Goal: Information Seeking & Learning: Compare options

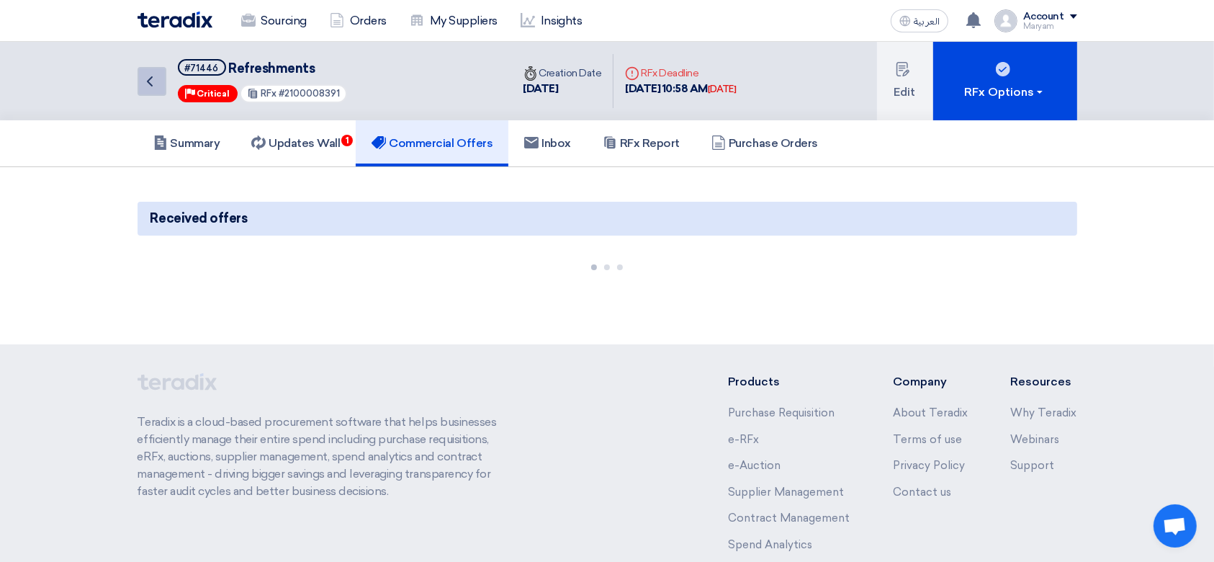
click at [151, 79] on icon "Back" at bounding box center [149, 81] width 17 height 17
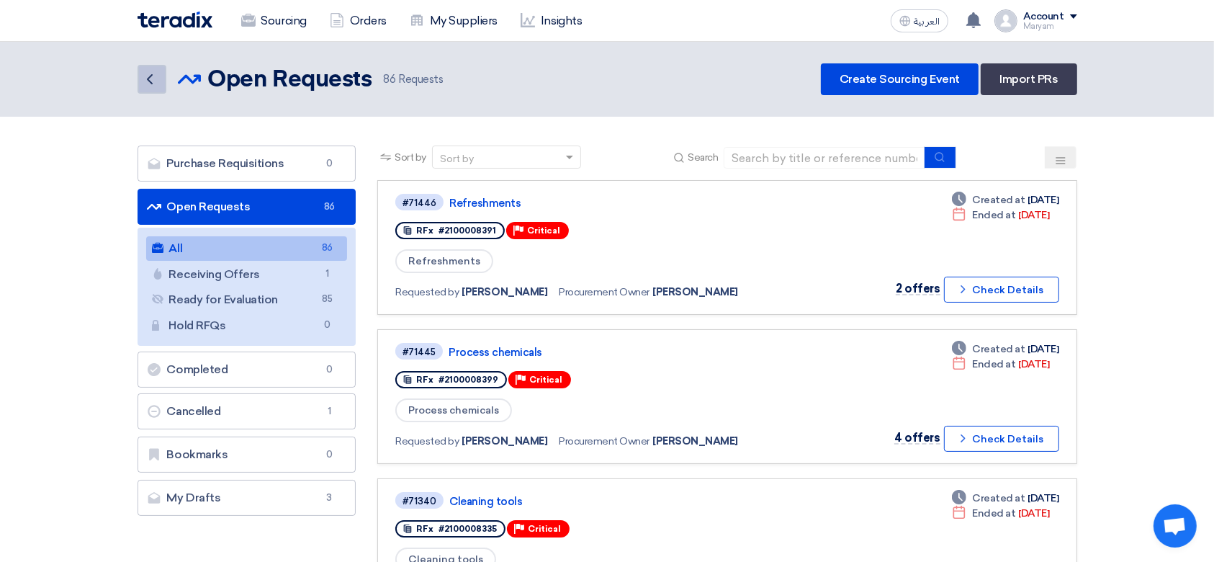
click at [148, 89] on link "Back" at bounding box center [152, 79] width 29 height 29
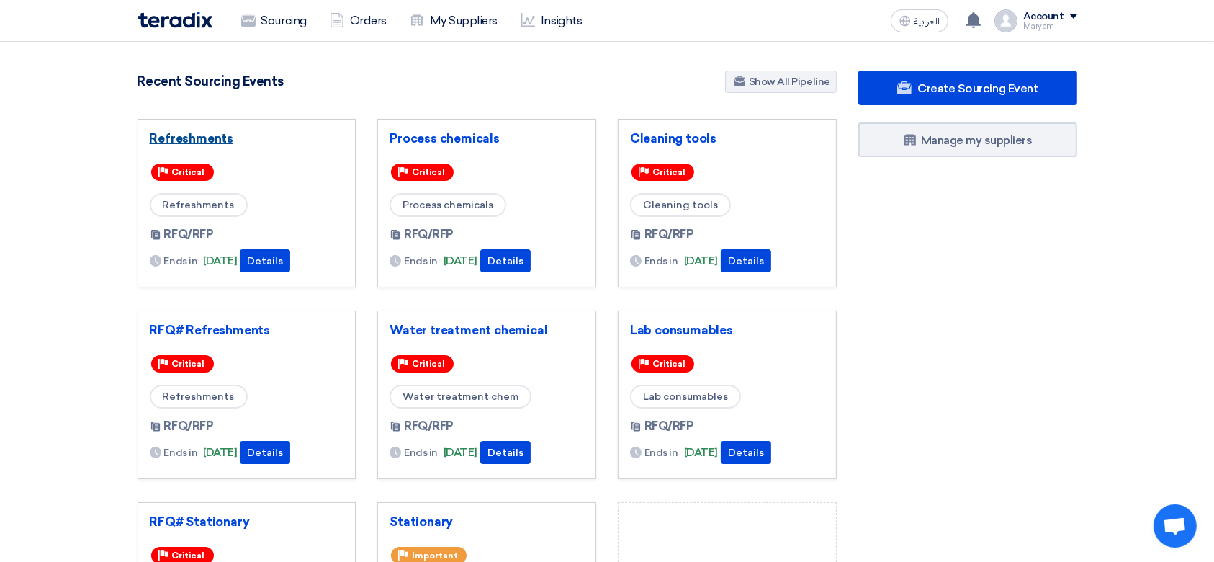
click at [210, 137] on link "Refreshments" at bounding box center [247, 138] width 194 height 14
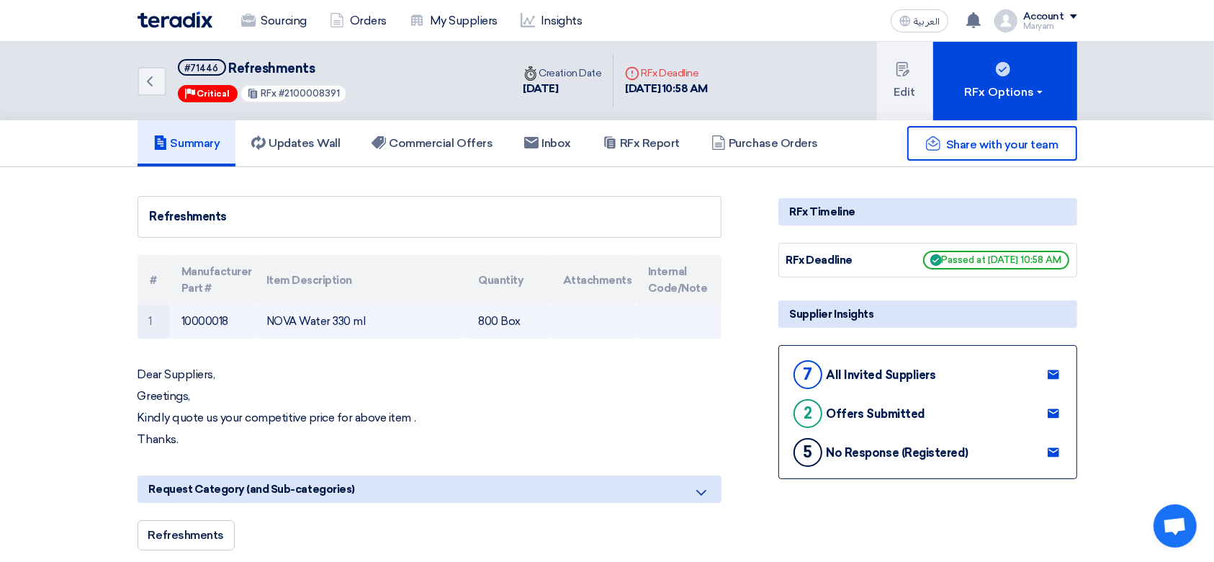
click at [318, 315] on td "NOVA Water 330 ml" at bounding box center [361, 322] width 212 height 34
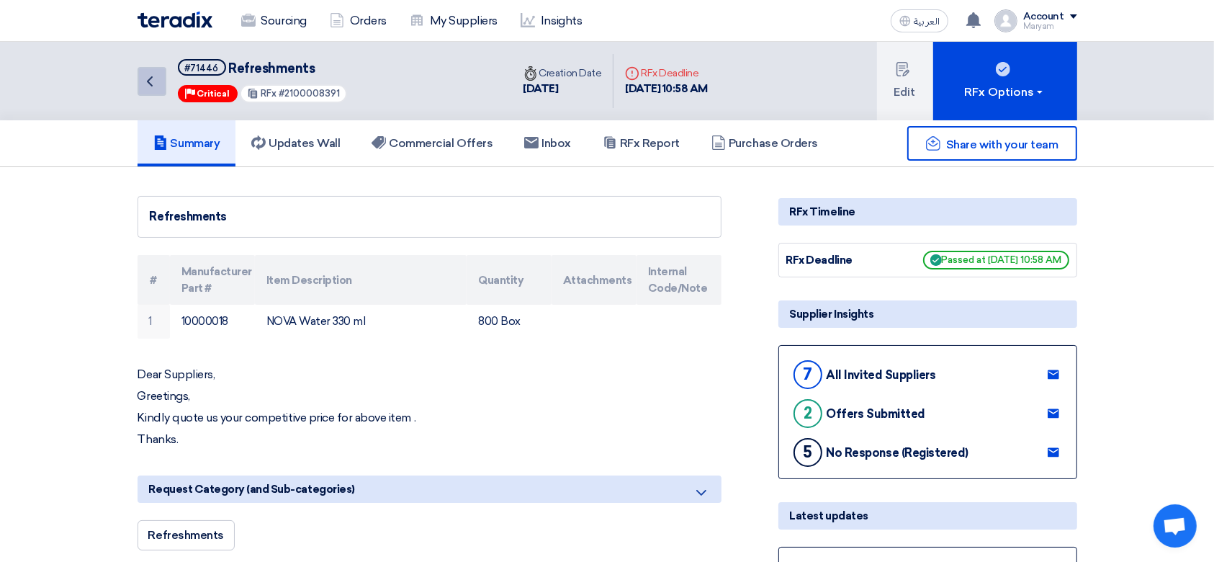
click at [147, 79] on icon "Back" at bounding box center [149, 81] width 17 height 17
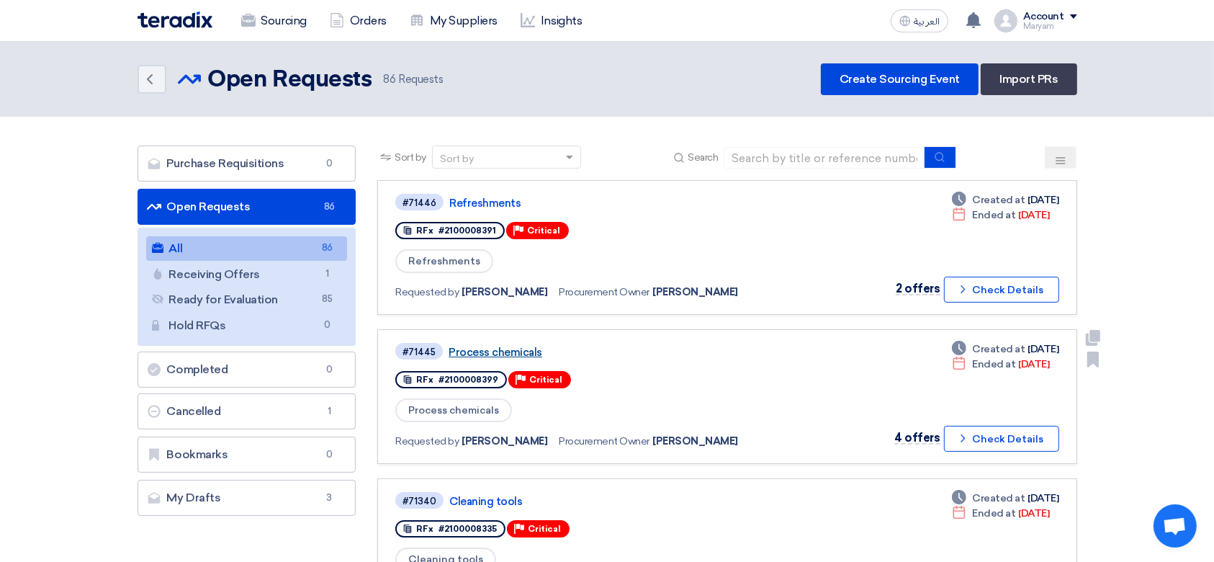
click at [478, 353] on link "Process chemicals" at bounding box center [629, 352] width 360 height 13
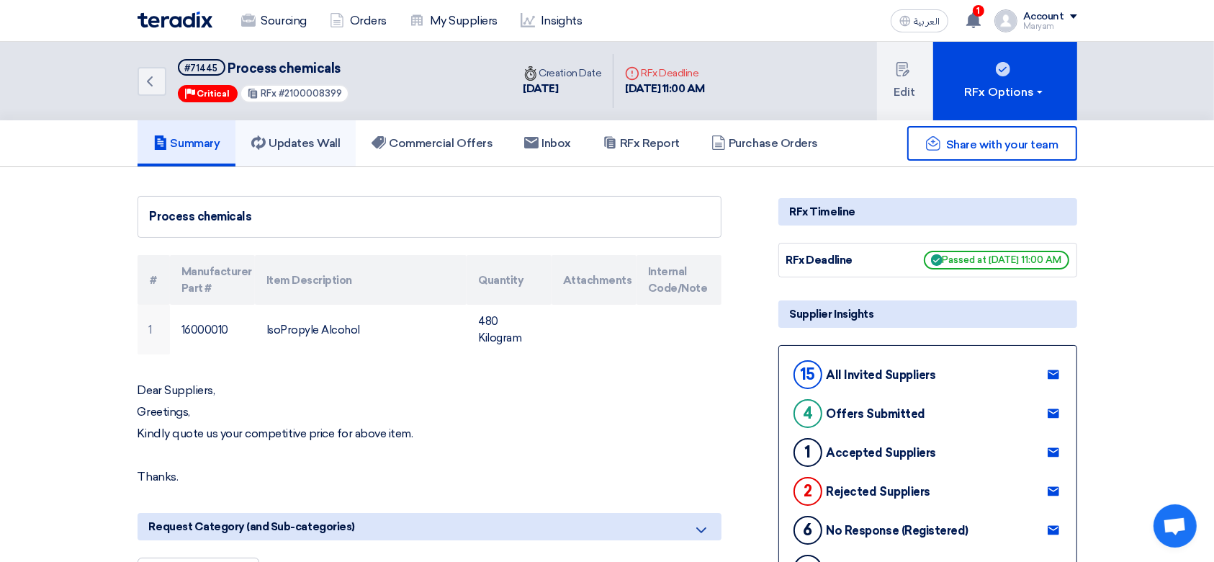
click at [298, 143] on h5 "Updates Wall" at bounding box center [295, 143] width 89 height 14
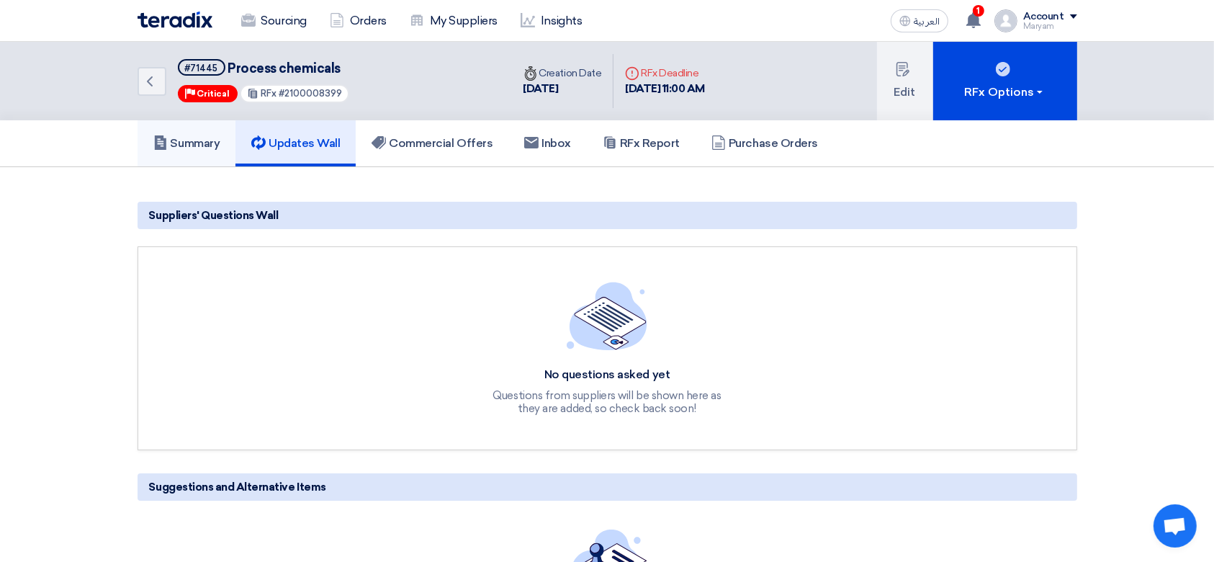
click at [204, 145] on h5 "Summary" at bounding box center [186, 143] width 67 height 14
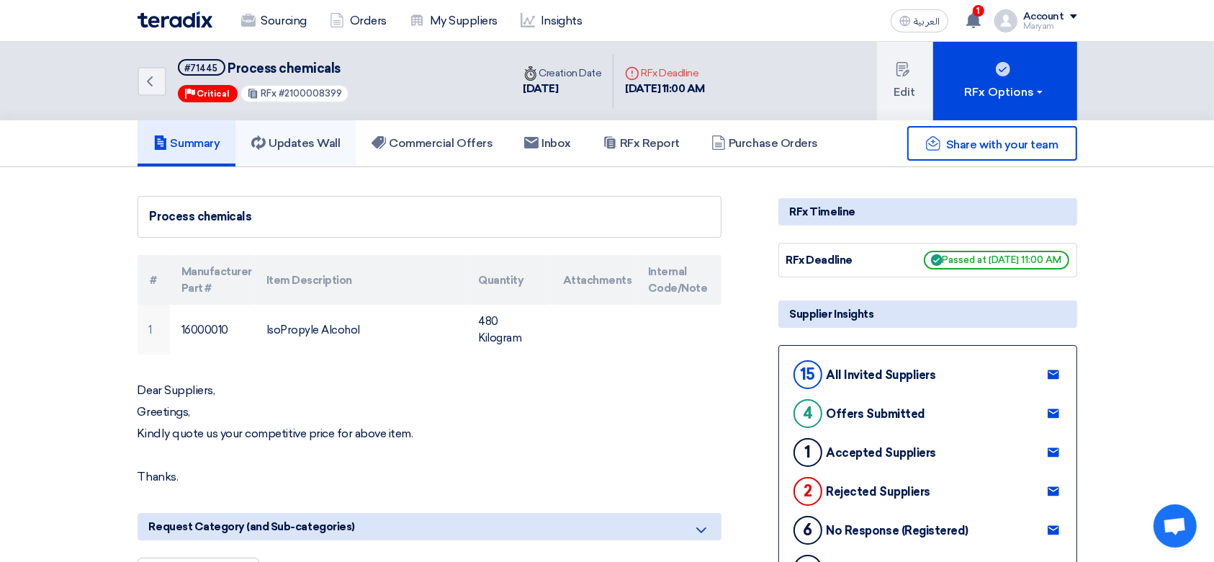
click at [308, 136] on h5 "Updates Wall" at bounding box center [295, 143] width 89 height 14
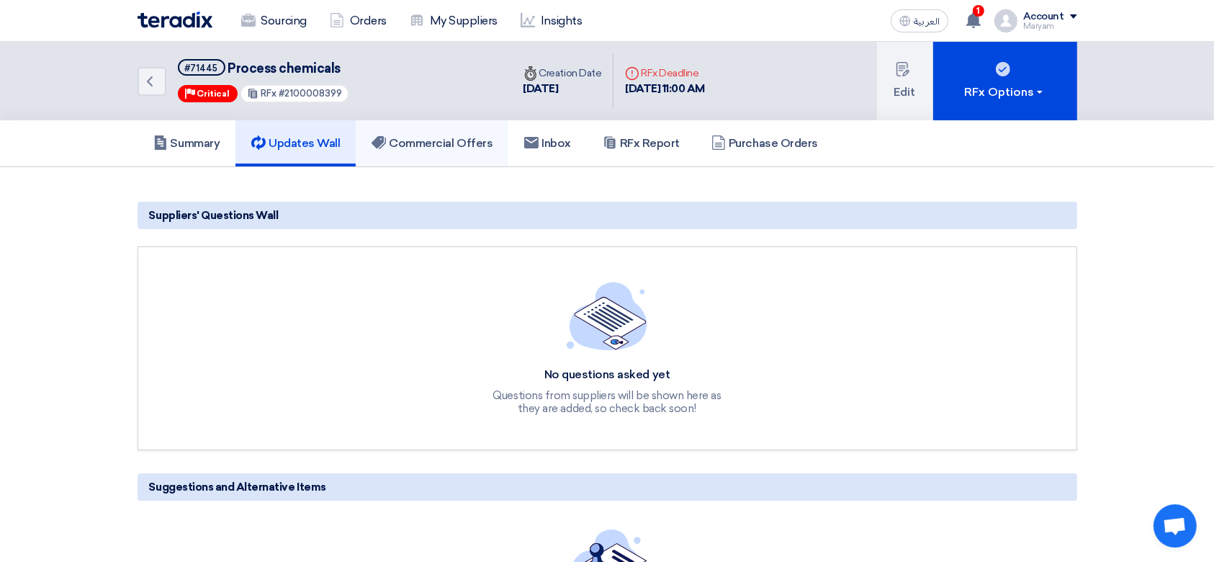
click at [426, 140] on h5 "Commercial Offers" at bounding box center [432, 143] width 121 height 14
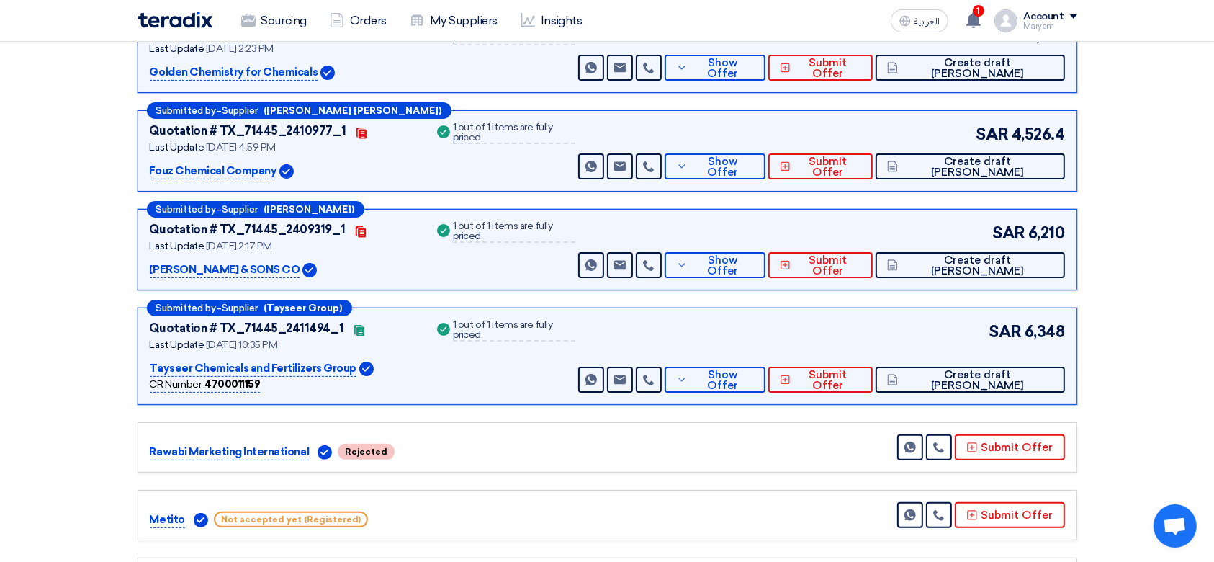
scroll to position [192, 0]
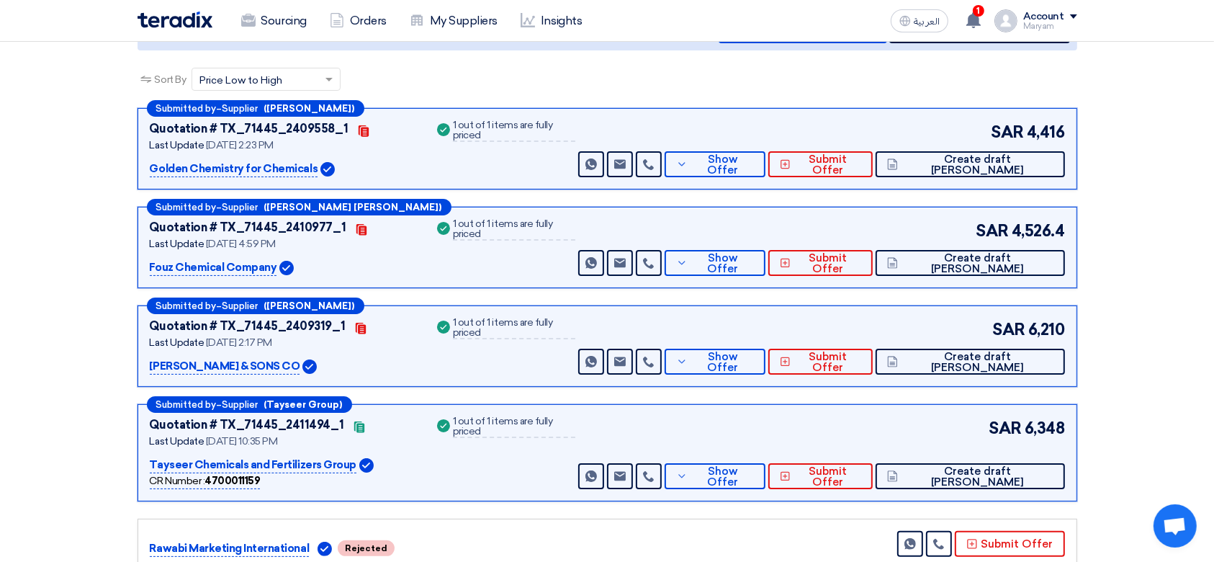
click at [241, 176] on div "Submitted by – Supplier ([PERSON_NAME]) Quotation # TX_71445_2409558_1 Contacts…" at bounding box center [608, 148] width 940 height 81
click at [242, 166] on p "Golden Chemistry for Chemicals" at bounding box center [234, 169] width 169 height 17
click at [400, 160] on div "Golden Chemistry for Chemicals" at bounding box center [283, 168] width 267 height 17
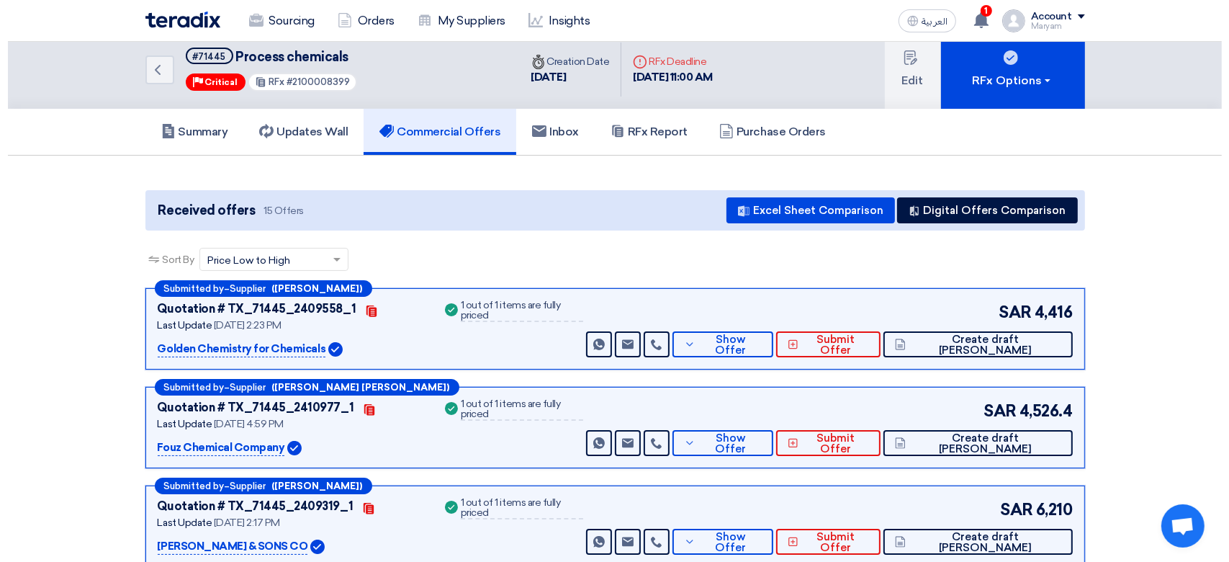
scroll to position [0, 0]
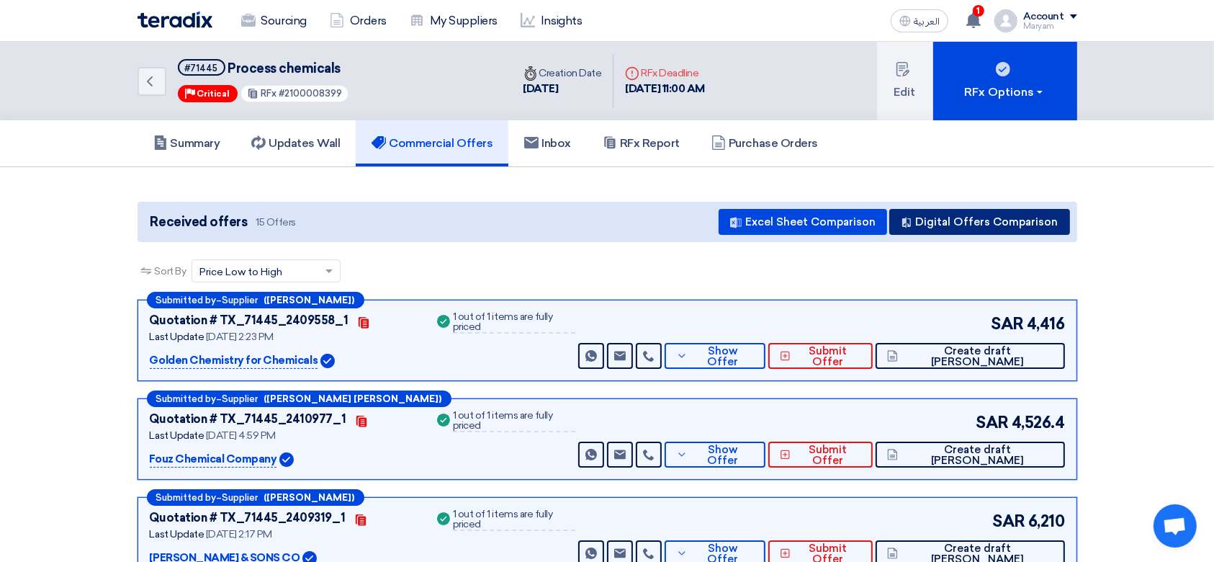
click at [984, 215] on button "Digital Offers Comparison" at bounding box center [979, 222] width 181 height 26
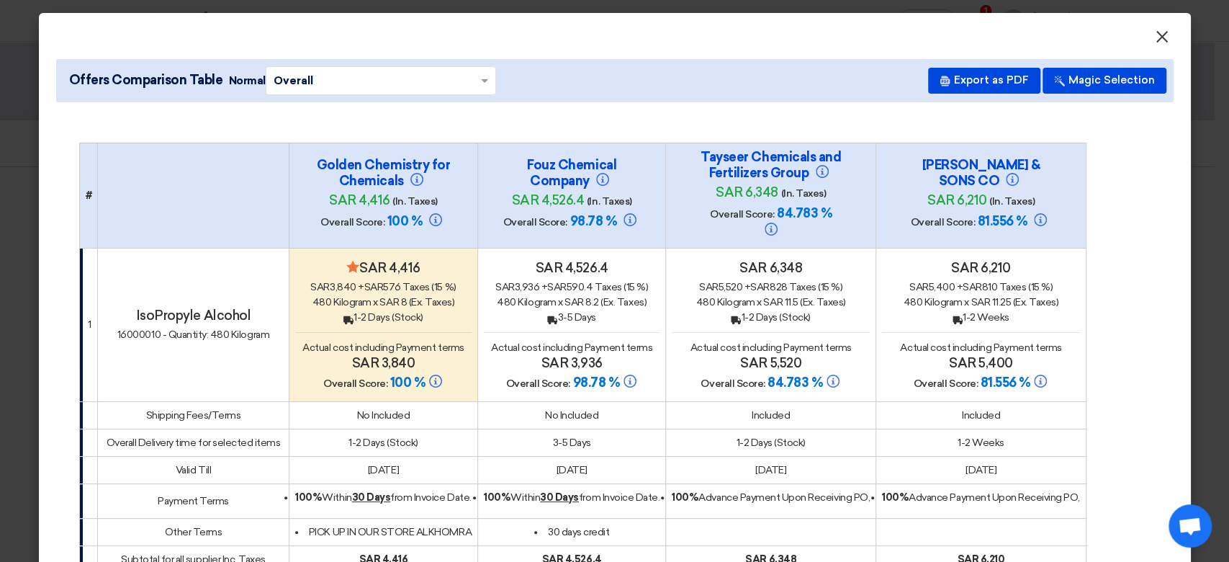
click at [1155, 38] on span "×" at bounding box center [1162, 40] width 14 height 29
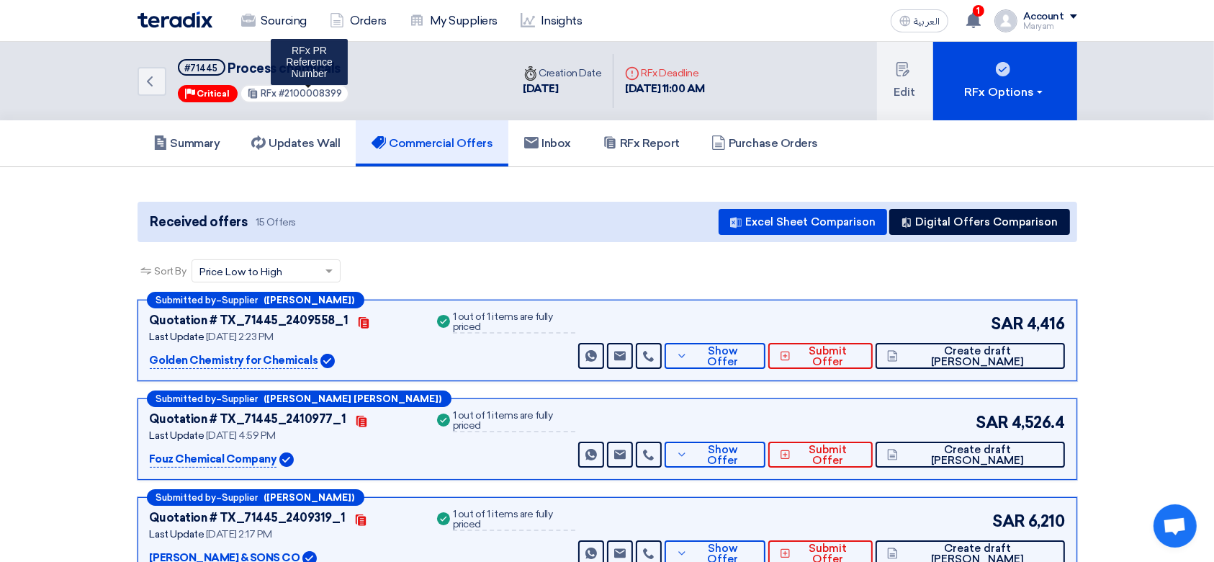
click at [311, 88] on span "#2100008399" at bounding box center [310, 93] width 63 height 11
copy span "2100008399"
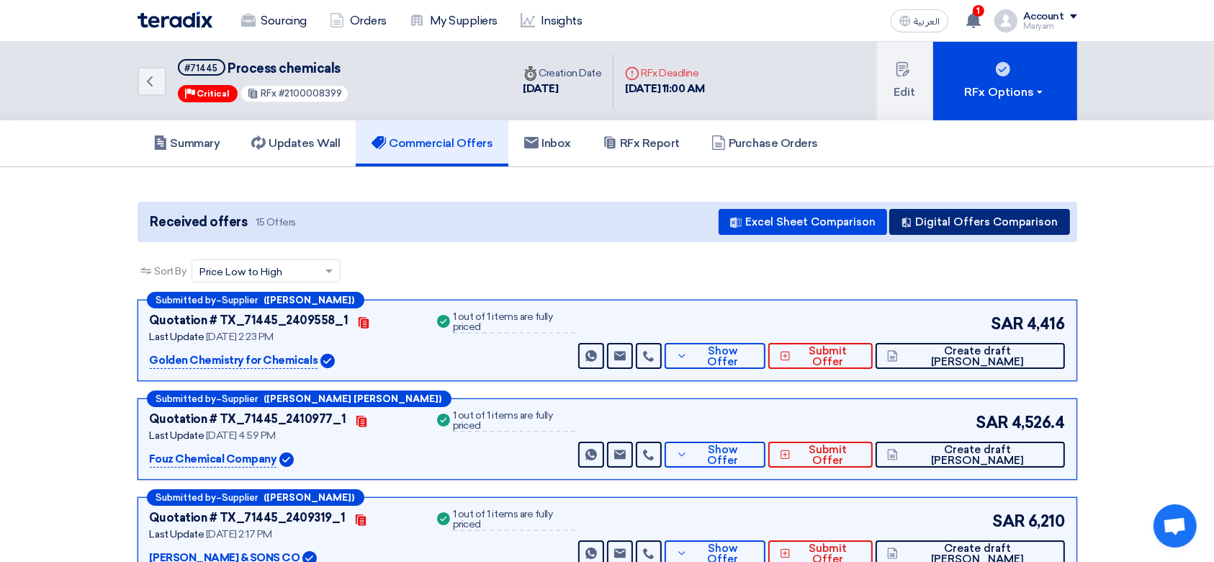
click at [1020, 217] on button "Digital Offers Comparison" at bounding box center [979, 222] width 181 height 26
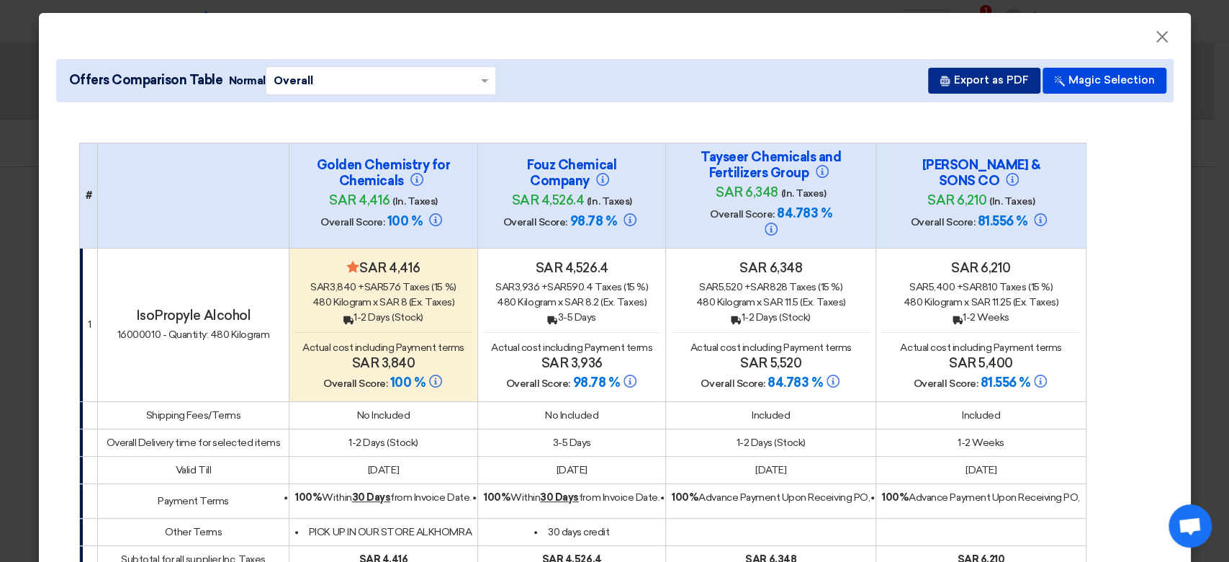
click at [964, 73] on button "Export as PDF" at bounding box center [984, 81] width 112 height 26
click at [964, 84] on button "Export as PDF" at bounding box center [984, 81] width 112 height 26
click at [1157, 36] on span "×" at bounding box center [1162, 40] width 14 height 29
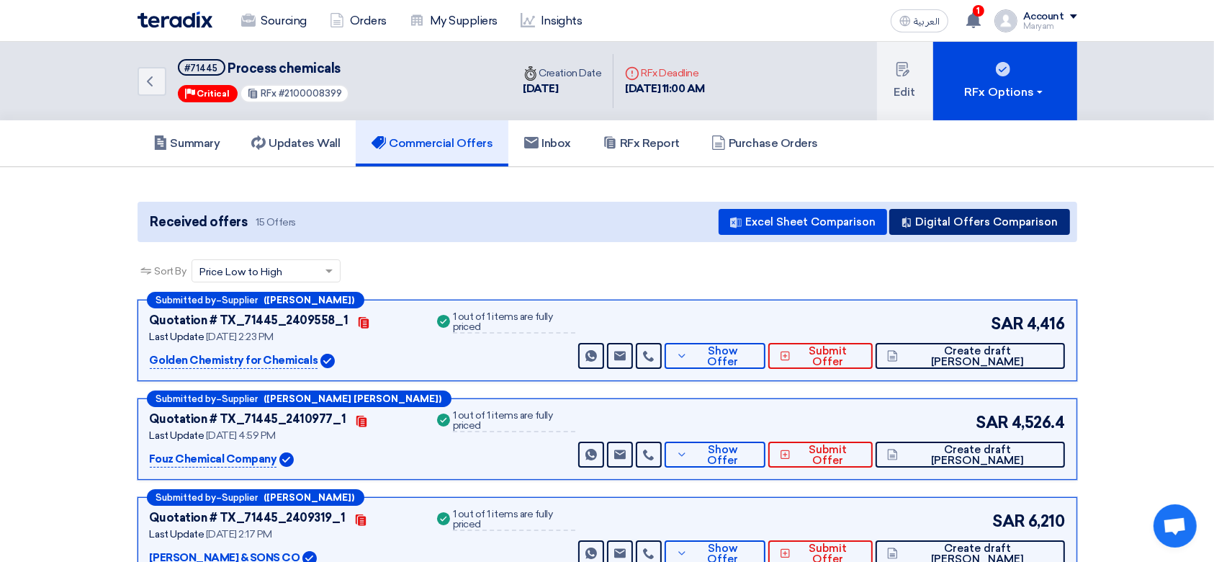
click at [1043, 222] on button "Digital Offers Comparison" at bounding box center [979, 222] width 181 height 26
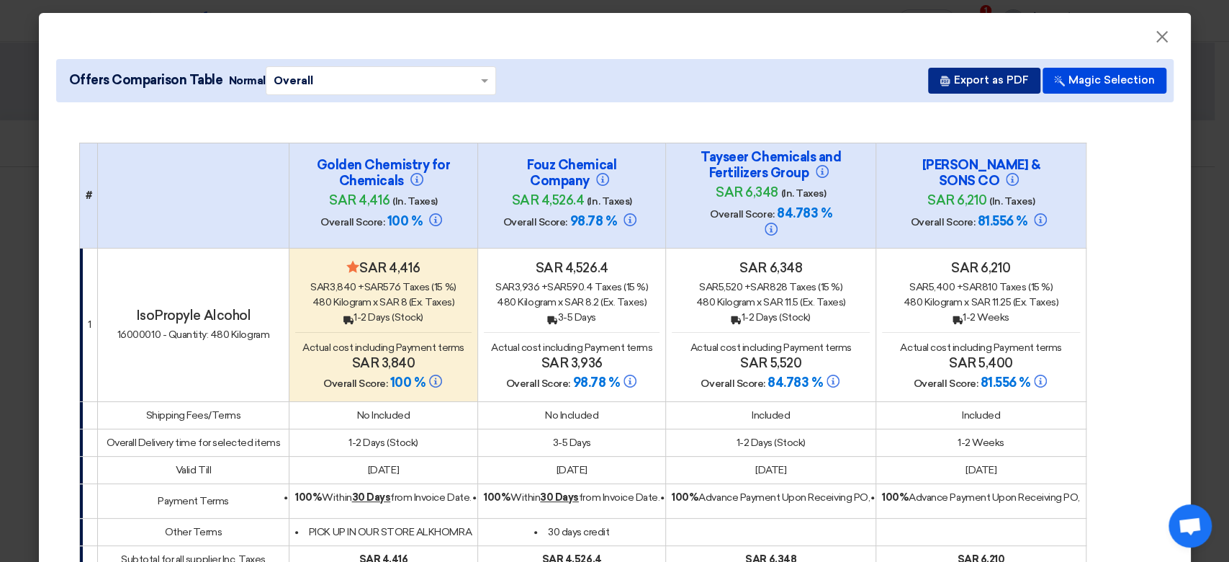
click at [953, 86] on button "Export as PDF" at bounding box center [984, 81] width 112 height 26
